Goal: Participate in discussion: Engage in conversation with other users on a specific topic

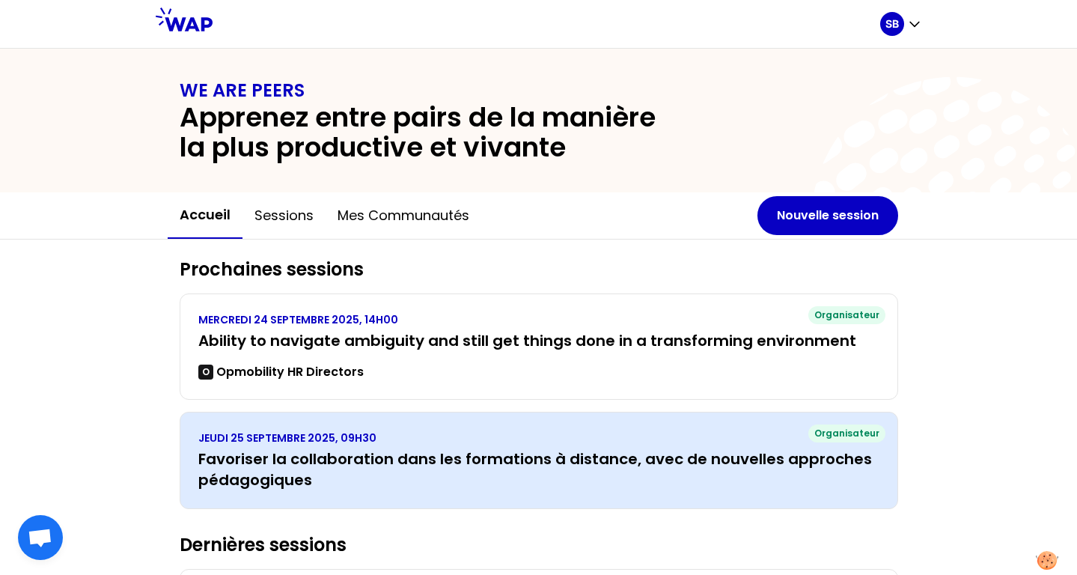
scroll to position [9, 0]
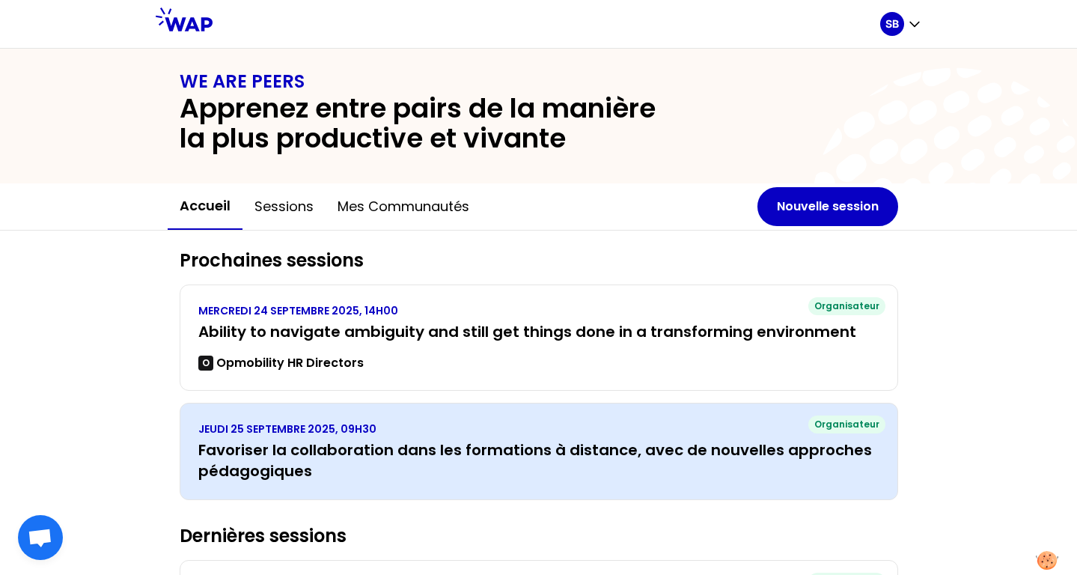
click at [538, 449] on h3 "Favoriser la collaboration dans les formations à distance, avec de nouvelles ap…" at bounding box center [538, 460] width 681 height 42
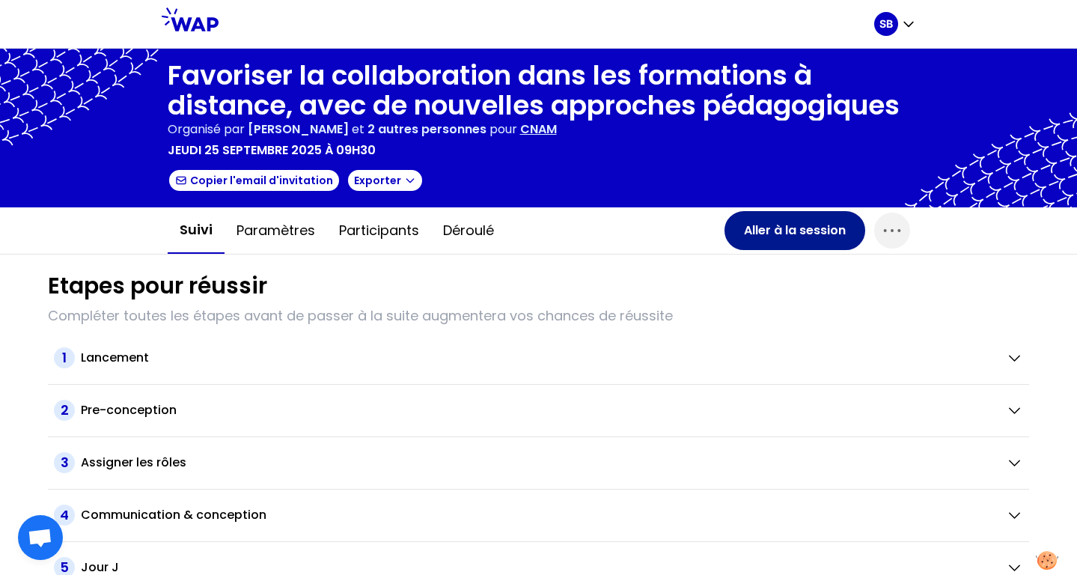
click at [792, 233] on button "Aller à la session" at bounding box center [794, 230] width 141 height 39
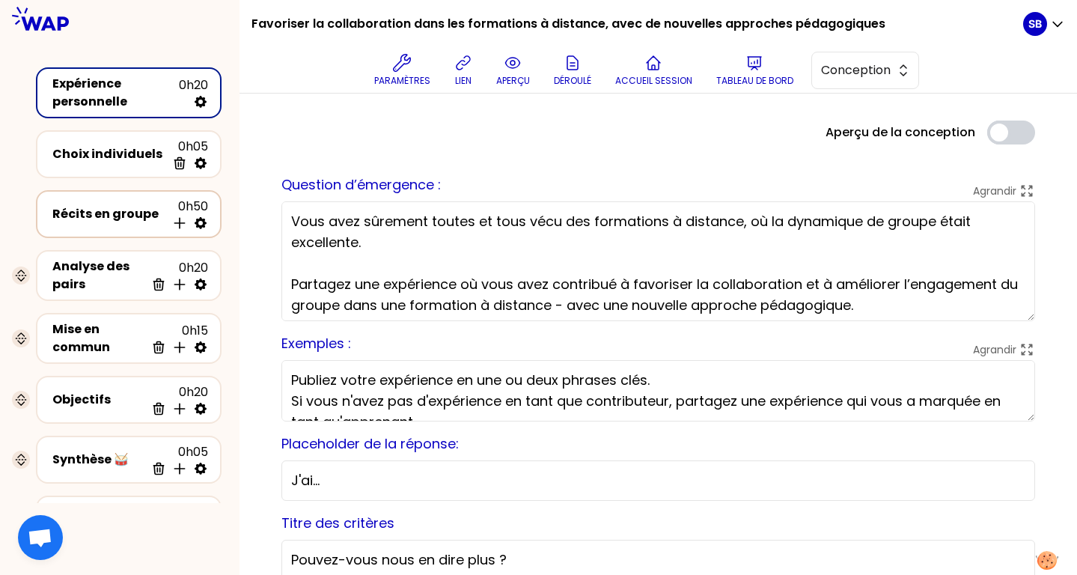
click at [128, 209] on div "Récits en groupe" at bounding box center [109, 214] width 114 height 18
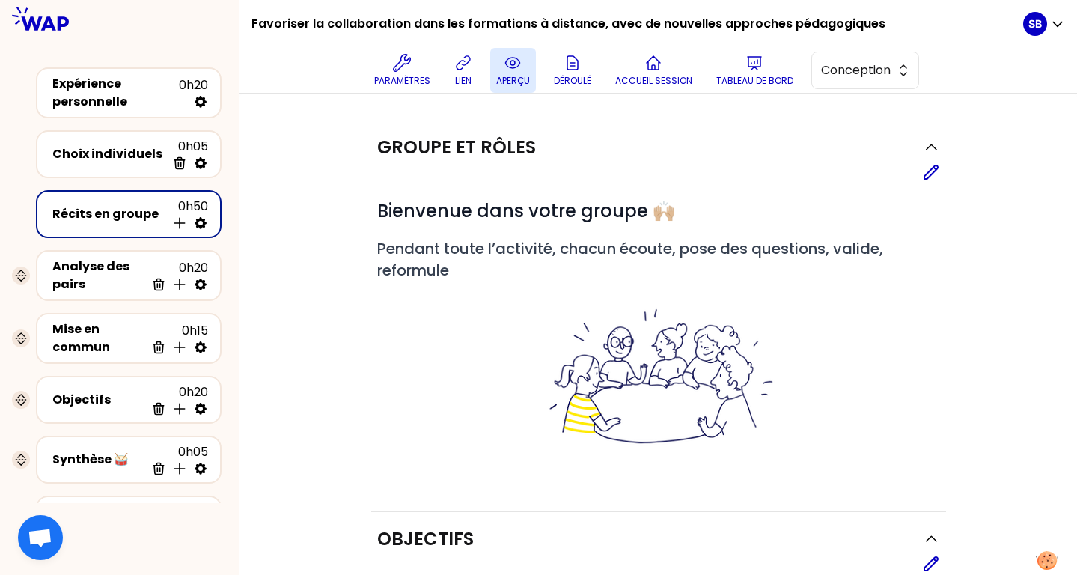
click at [502, 64] on button "aperçu" at bounding box center [513, 70] width 46 height 45
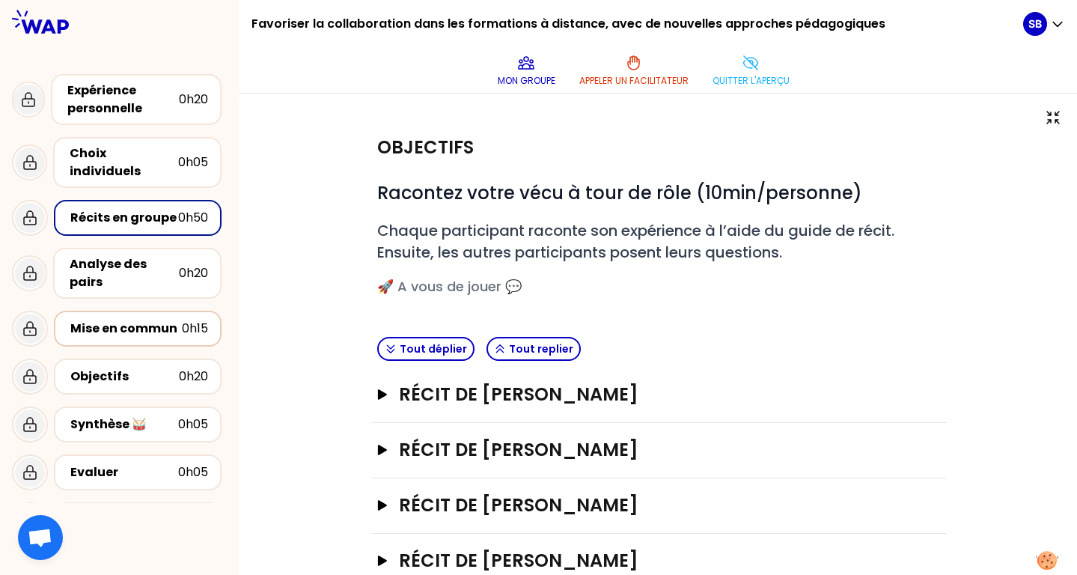
click at [132, 319] on div "Mise en commun" at bounding box center [125, 328] width 111 height 18
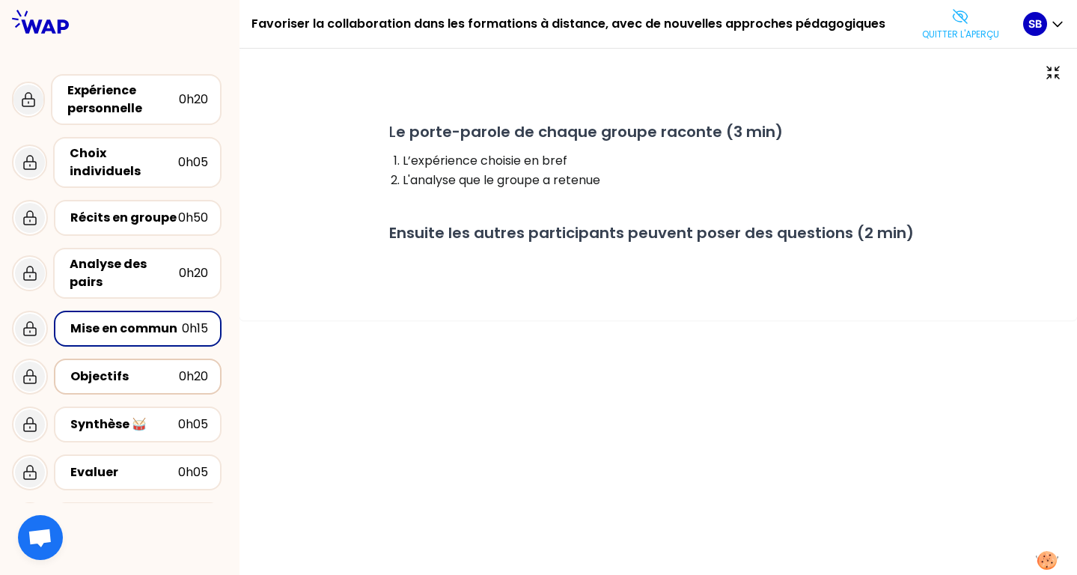
click at [97, 367] on div "Objectifs" at bounding box center [124, 376] width 108 height 18
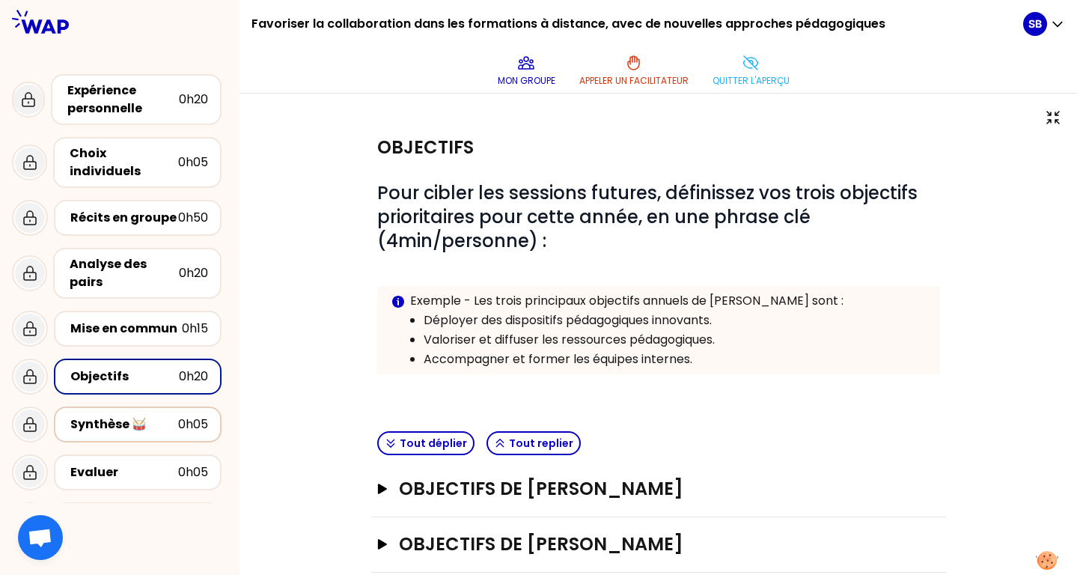
click at [144, 415] on div "Synthèse 🥁" at bounding box center [124, 424] width 108 height 18
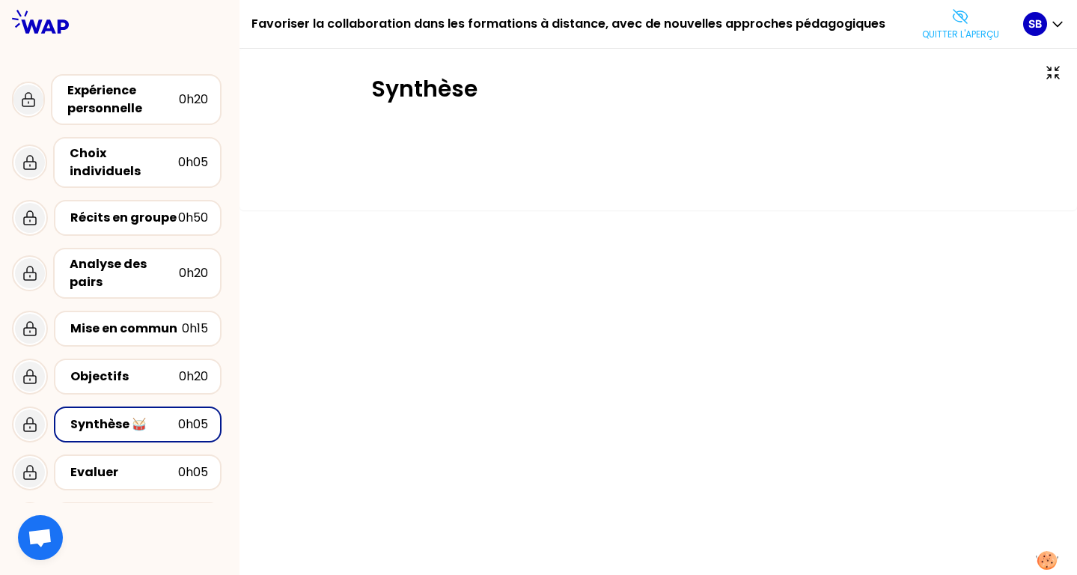
scroll to position [27, 0]
